Goal: Information Seeking & Learning: Learn about a topic

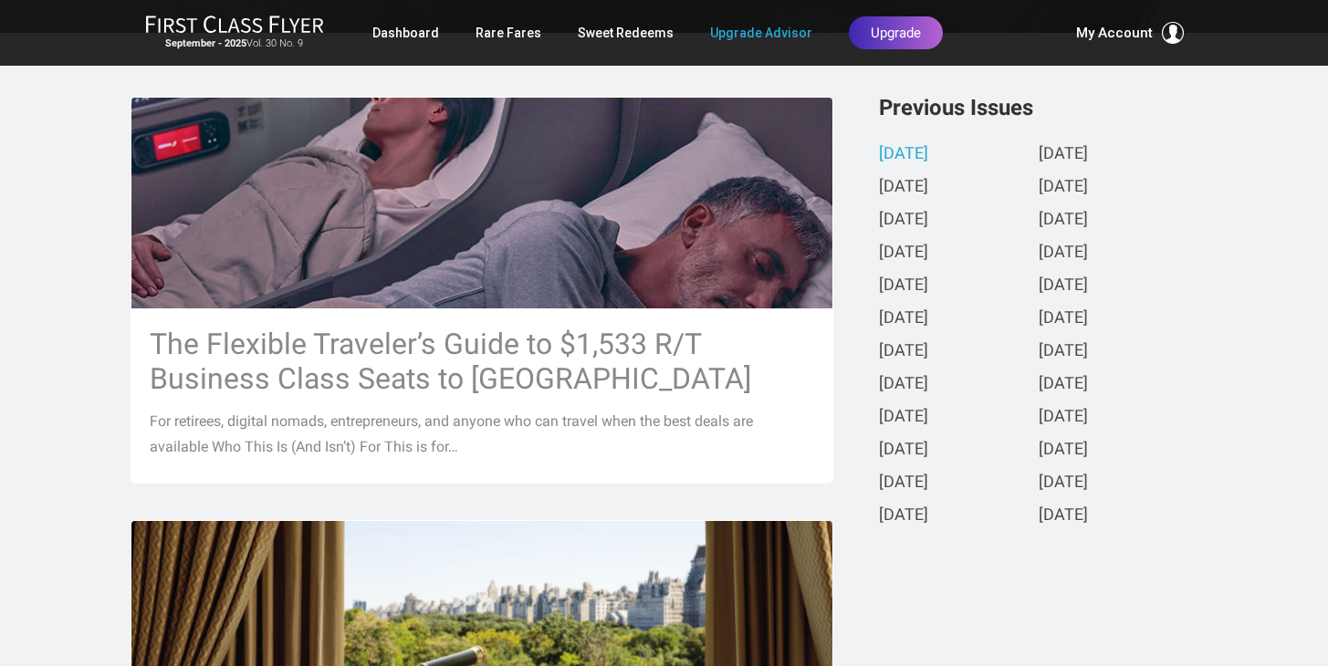
scroll to position [415, 0]
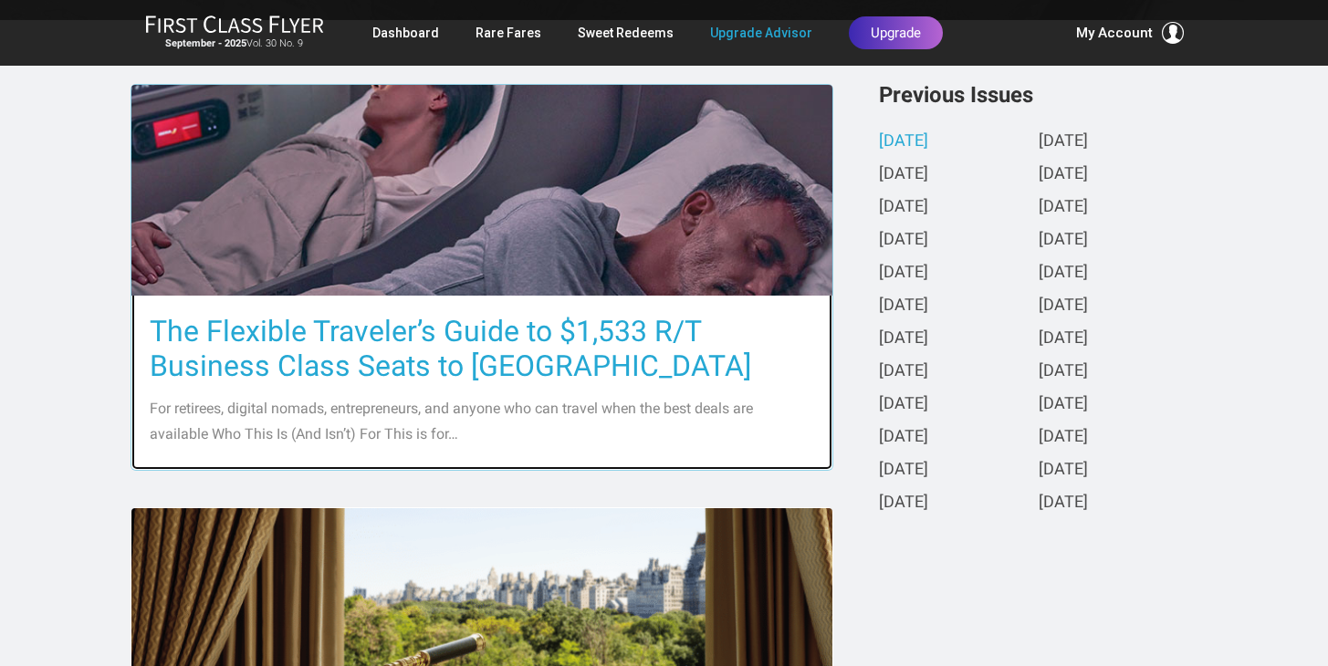
click at [493, 370] on h3 "The Flexible Traveler’s Guide to $1,533 R/T Business Class Seats to [GEOGRAPHIC…" at bounding box center [482, 348] width 664 height 69
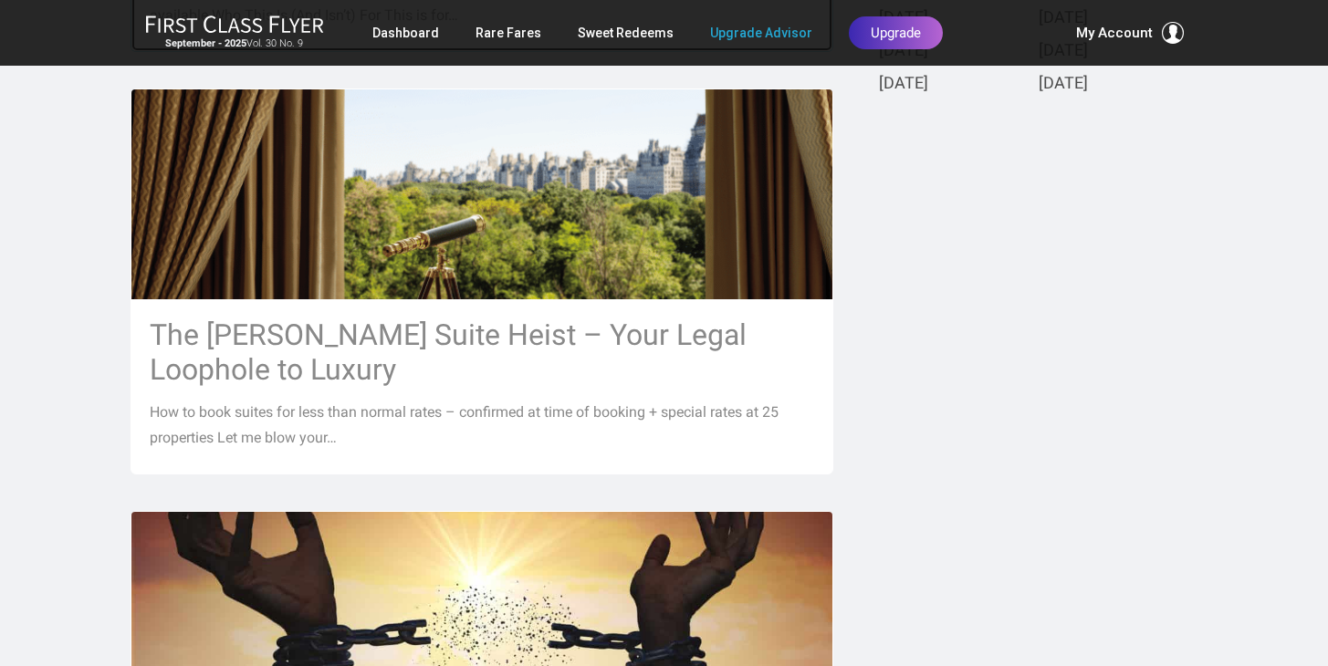
scroll to position [856, 0]
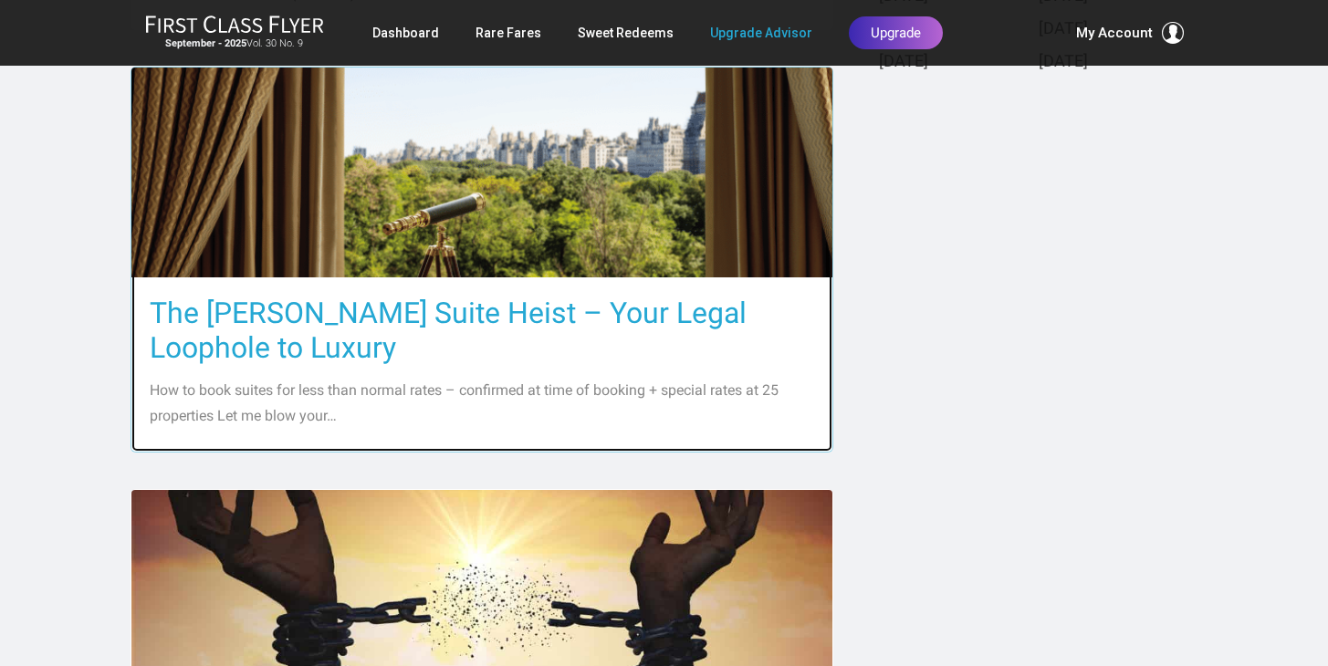
click at [474, 317] on h3 "The [PERSON_NAME] Suite Heist – Your Legal Loophole to Luxury" at bounding box center [482, 330] width 664 height 69
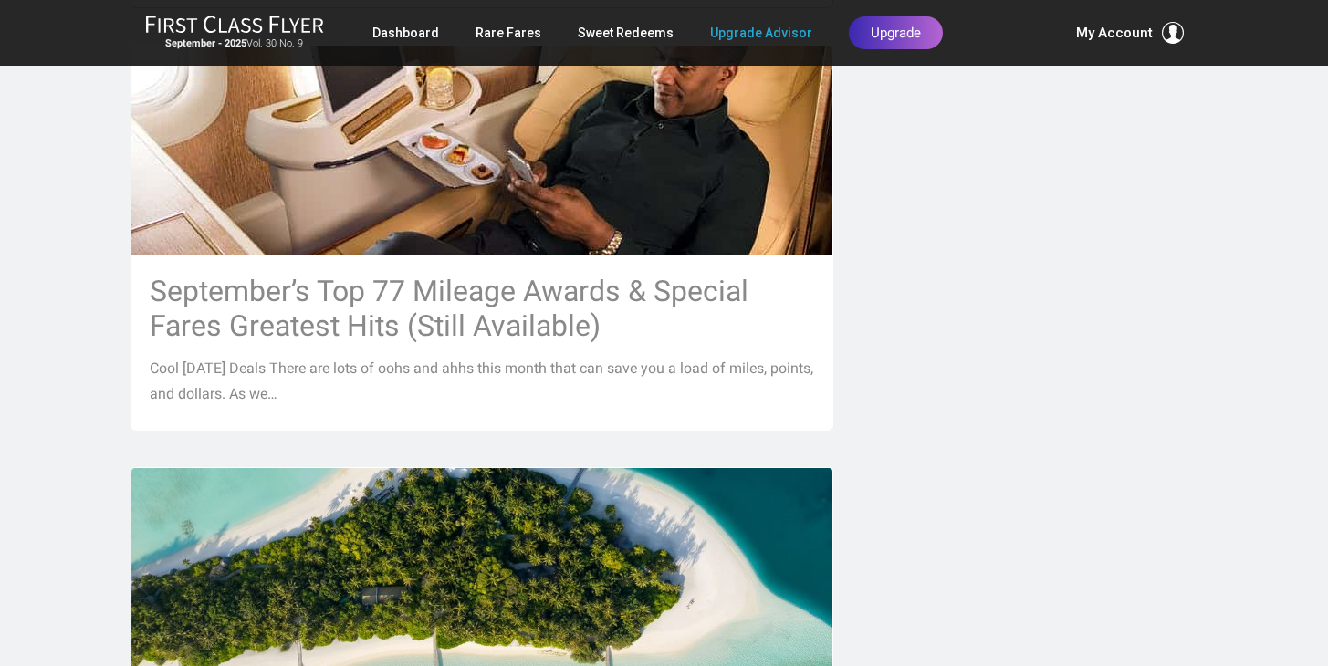
scroll to position [1766, 0]
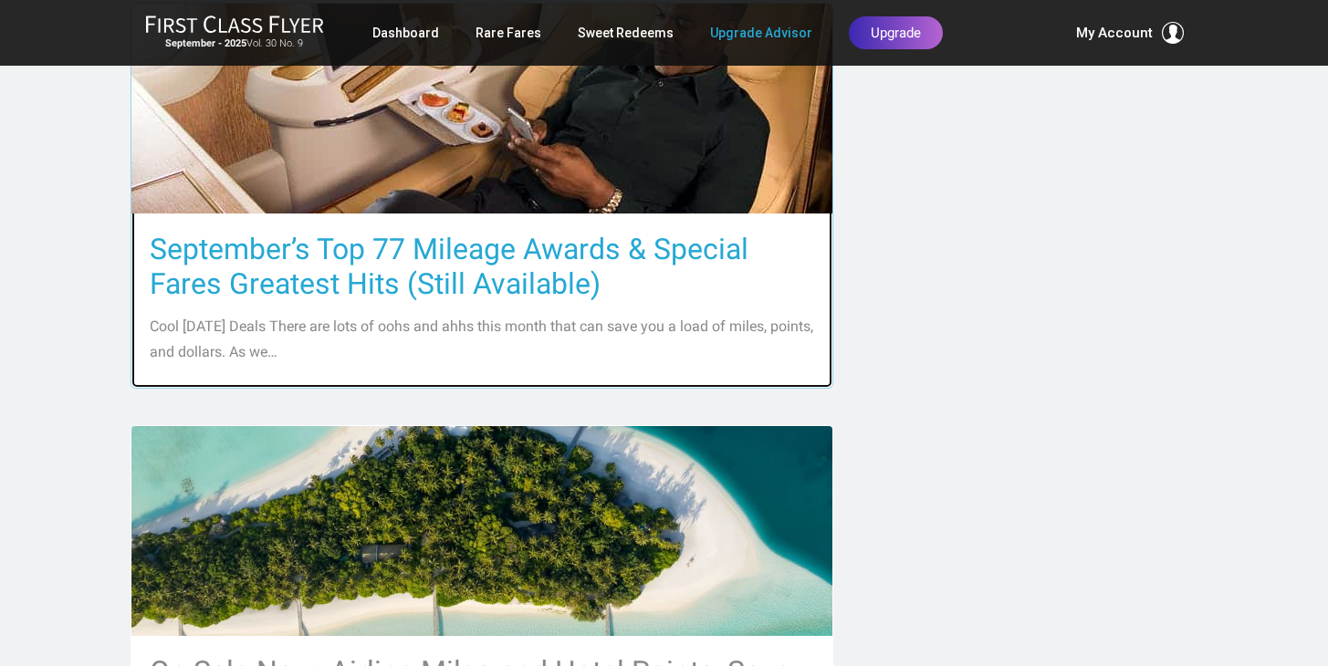
click at [659, 255] on h3 "September’s Top 77 Mileage Awards & Special Fares Greatest Hits (Still Availabl…" at bounding box center [482, 266] width 664 height 69
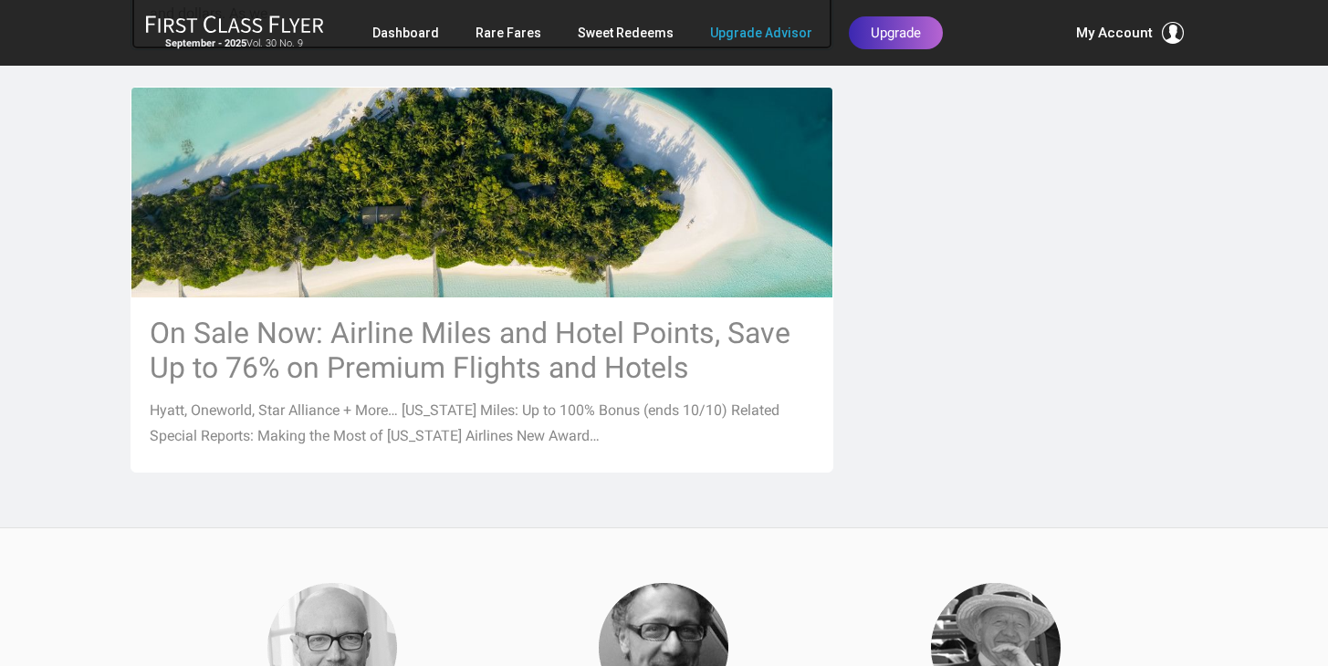
scroll to position [2140, 0]
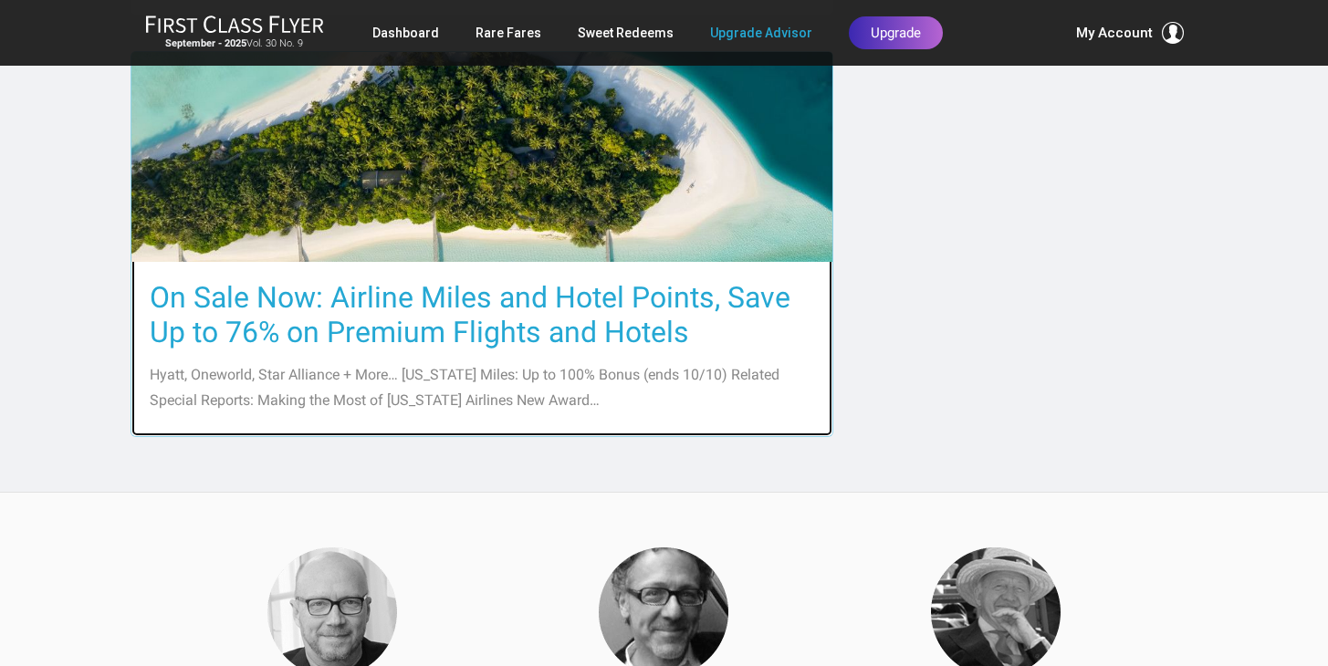
click at [644, 335] on h3 "On Sale Now: Airline Miles and Hotel Points, Save Up to 76% on Premium Flights …" at bounding box center [482, 314] width 664 height 69
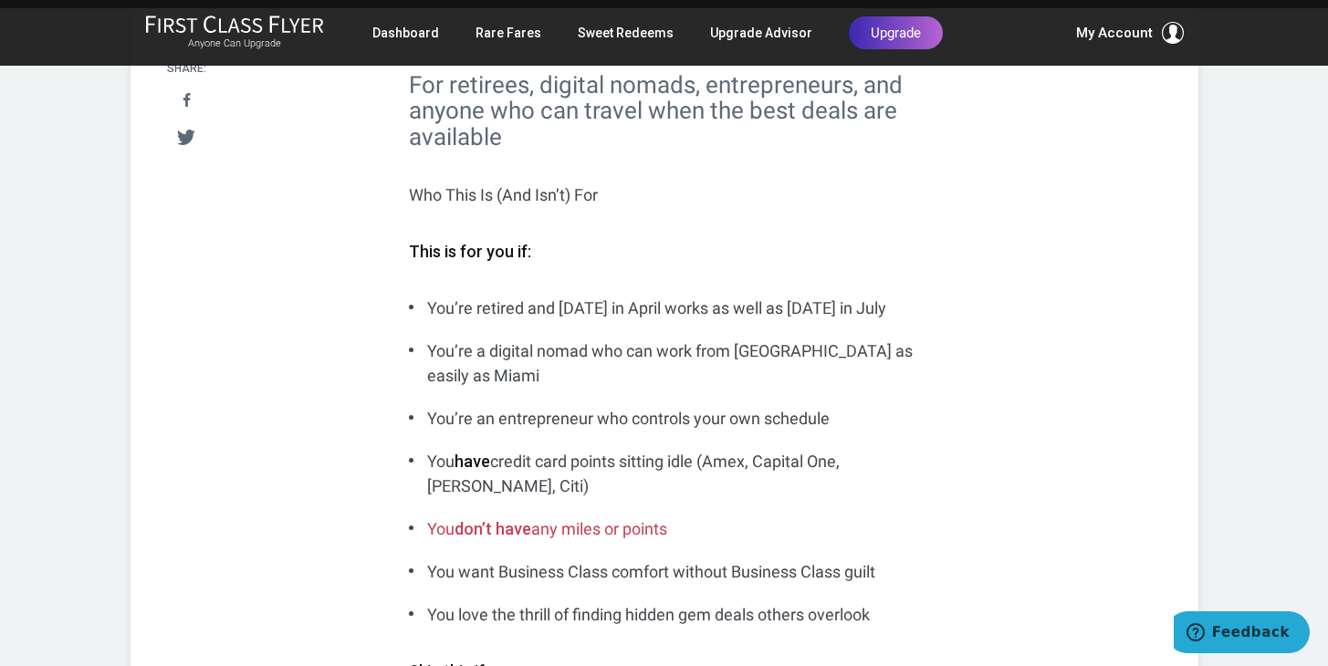
scroll to position [414, 0]
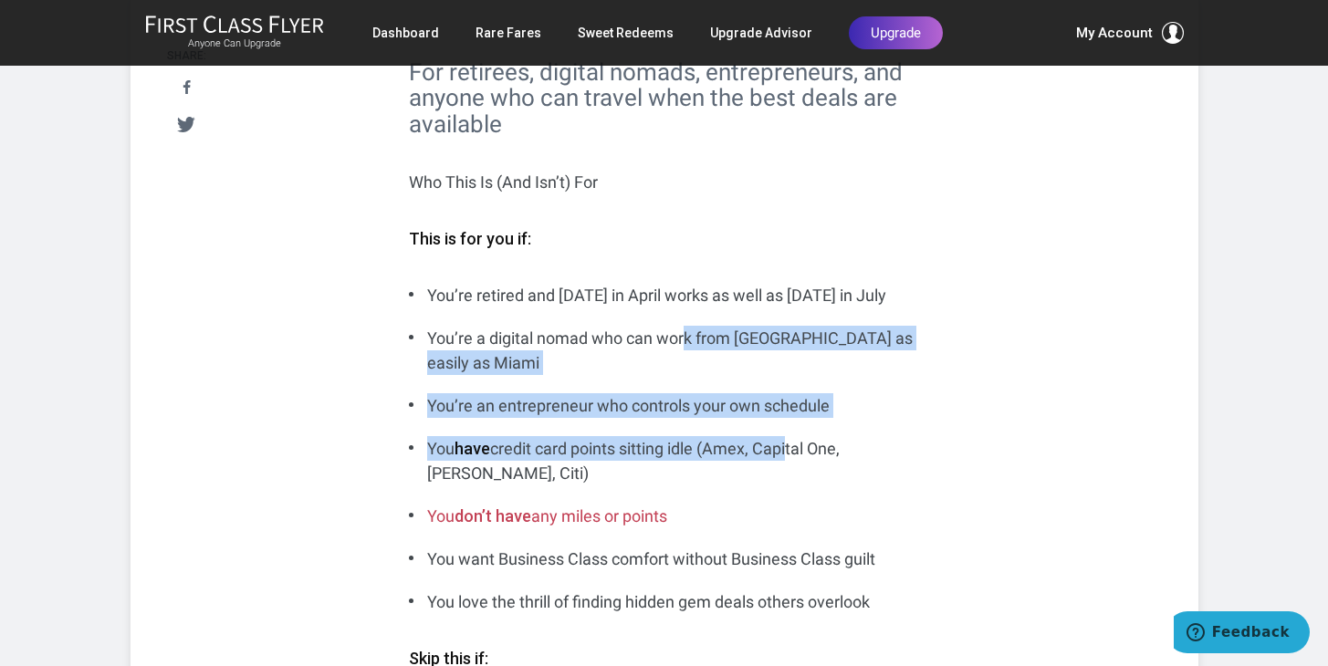
drag, startPoint x: 684, startPoint y: 328, endPoint x: 790, endPoint y: 447, distance: 159.7
click at [790, 447] on ul "You’re retired and Tuesday in April works as well as Friday in July You’re a di…" at bounding box center [664, 448] width 511 height 331
click at [790, 447] on li "You have credit card points sitting idle (Amex, Capital One, Chase, Citi)" at bounding box center [664, 460] width 511 height 49
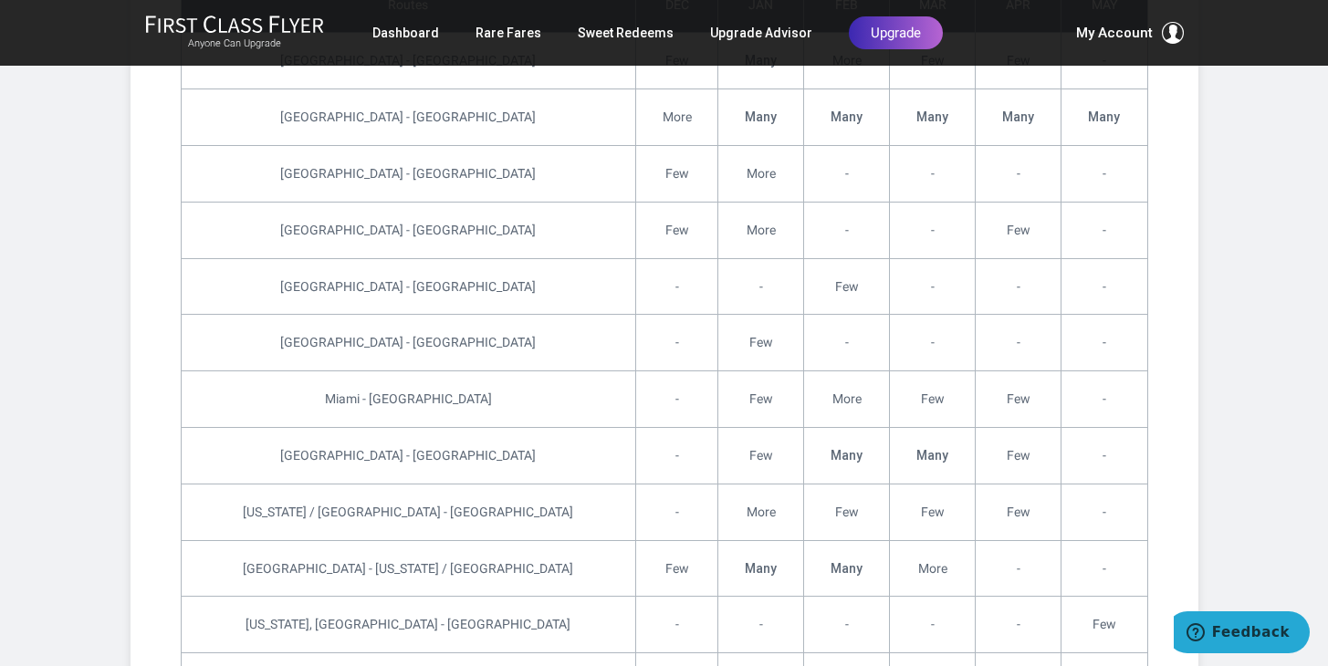
scroll to position [5534, 0]
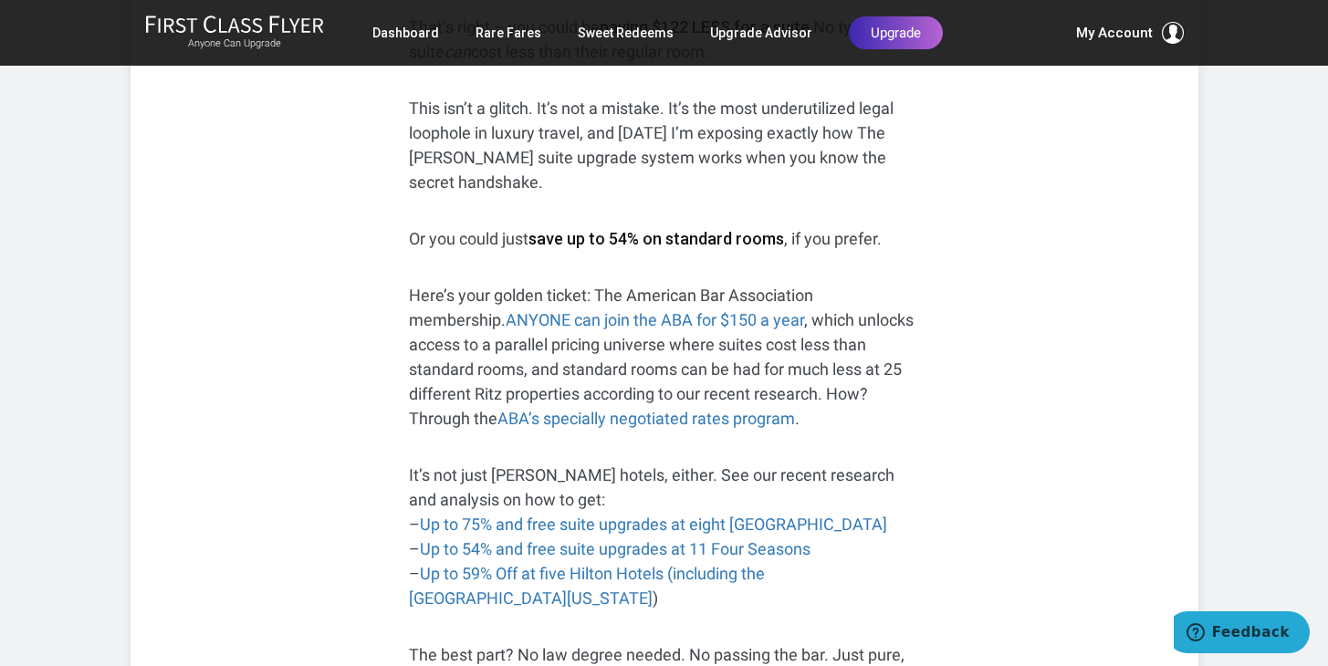
scroll to position [647, 0]
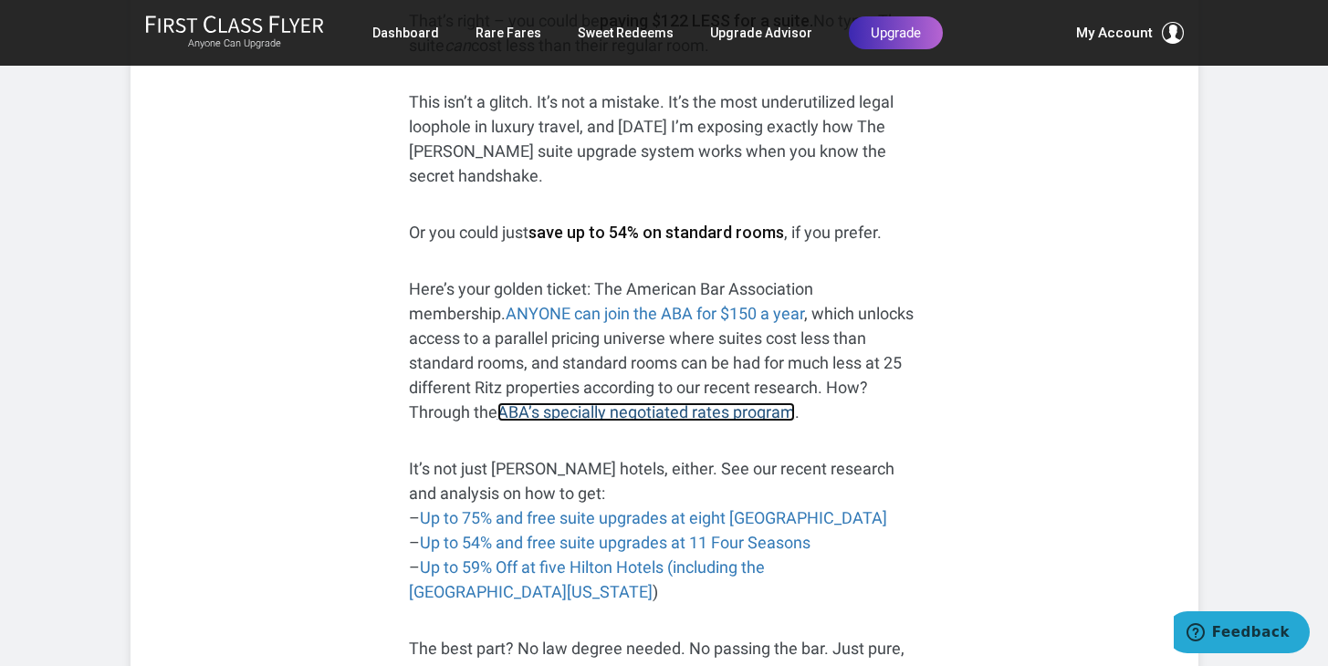
click at [795, 402] on link "ABA’s specially negotiated rates program" at bounding box center [645, 411] width 297 height 19
